Goal: Find specific page/section: Go to known website

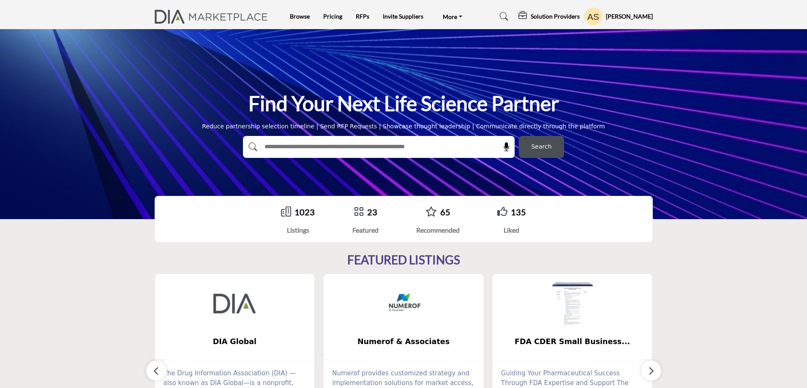
click at [600, 13] on profile-featured-9d57d186-dcdc-4fd1-8698-ebbedcf867ac "Show hide supplier dropdown" at bounding box center [593, 16] width 19 height 19
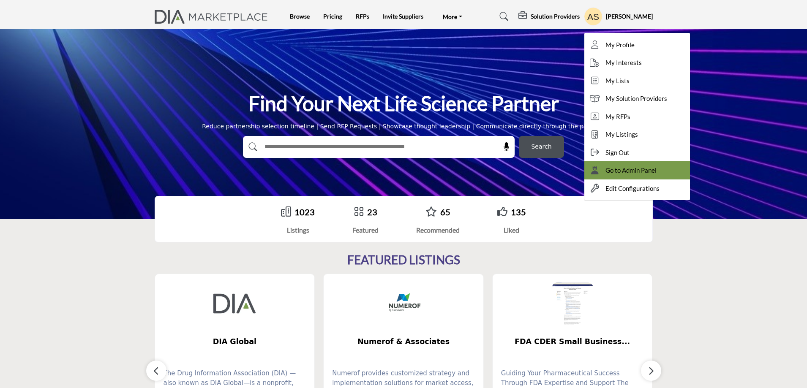
click at [622, 172] on span "Go to Admin Panel" at bounding box center [630, 171] width 51 height 10
